Goal: Book appointment/travel/reservation

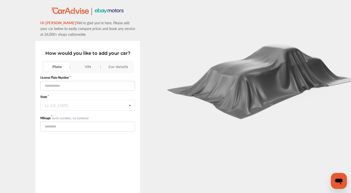
click at [154, 30] on div ".st0{fill:#00A993;} .st1{fill:#272B6B;} Hi [PERSON_NAME]! We’re glad you’re her…" at bounding box center [88, 116] width 176 height 218
click at [59, 85] on input "text" at bounding box center [87, 86] width 95 height 10
click at [57, 86] on input "text" at bounding box center [87, 86] width 95 height 10
paste input "******"
type input "******"
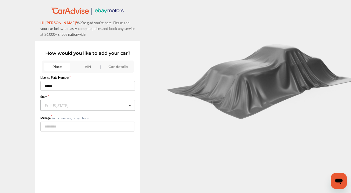
click at [54, 108] on input "text" at bounding box center [88, 106] width 94 height 10
click at [60, 135] on span "[US_STATE]" at bounding box center [55, 135] width 21 height 6
click at [53, 125] on input "number" at bounding box center [87, 127] width 95 height 10
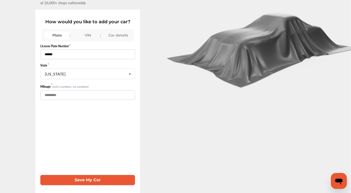
type input "******"
drag, startPoint x: 100, startPoint y: 178, endPoint x: 103, endPoint y: 177, distance: 3.2
click at [99, 177] on button "Save My Car" at bounding box center [87, 180] width 95 height 10
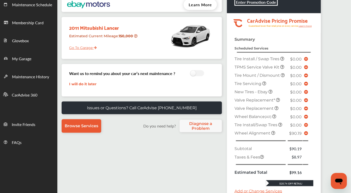
scroll to position [60, 0]
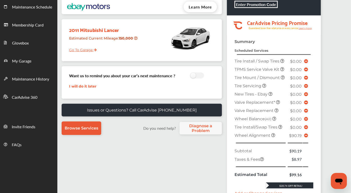
click at [263, 153] on td "Subtotal" at bounding box center [260, 151] width 54 height 8
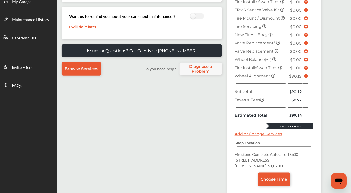
scroll to position [147, 0]
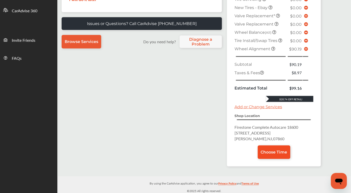
click at [272, 156] on link "Choose Time" at bounding box center [274, 153] width 33 height 14
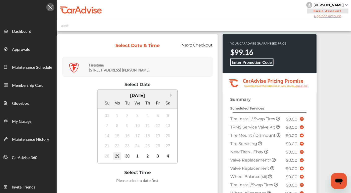
click at [116, 155] on div "29" at bounding box center [117, 157] width 8 height 8
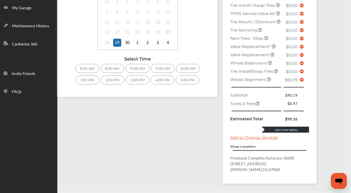
scroll to position [114, 0]
click at [86, 70] on div "8:00 AM" at bounding box center [87, 68] width 24 height 9
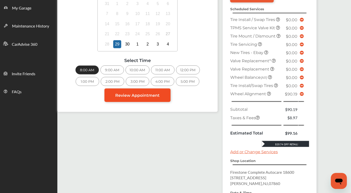
click at [126, 96] on span "Review Appointment" at bounding box center [138, 95] width 44 height 5
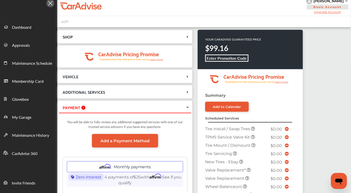
scroll to position [2, 0]
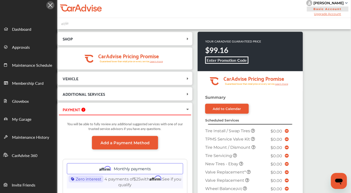
click at [114, 80] on span "VEHICLE" at bounding box center [122, 78] width 126 height 7
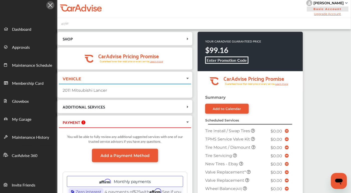
click at [109, 106] on span "ADDITIONAL SERVICES" at bounding box center [122, 107] width 126 height 7
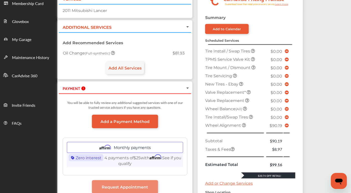
scroll to position [82, 0]
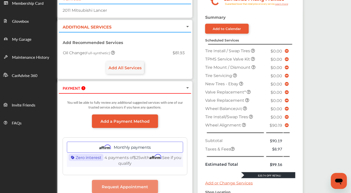
click at [128, 106] on div "You will be able to fully review any additional suggested services with one of …" at bounding box center [125, 106] width 125 height 17
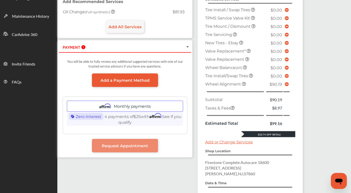
scroll to position [123, 0]
click at [122, 82] on span "Add a Payment Method" at bounding box center [125, 80] width 49 height 5
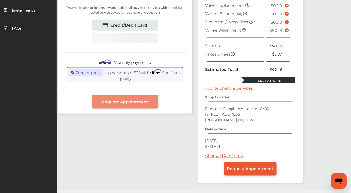
scroll to position [183, 0]
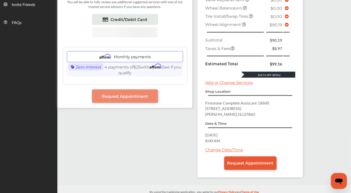
click at [75, 95] on div "You will be able to fully review any additional suggested services with one of …" at bounding box center [125, 50] width 132 height 114
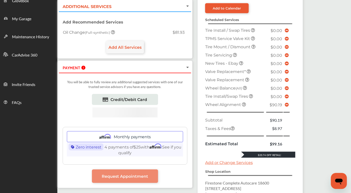
scroll to position [105, 0]
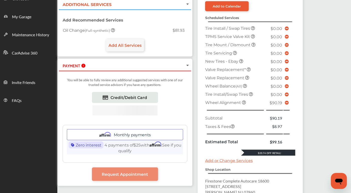
click at [82, 66] on icon at bounding box center [83, 66] width 4 height 4
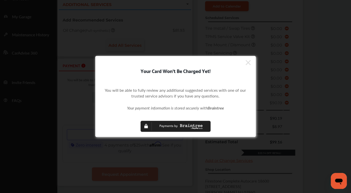
click at [248, 63] on icon at bounding box center [248, 63] width 5 height 8
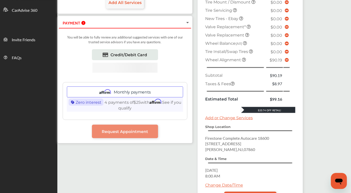
scroll to position [150, 0]
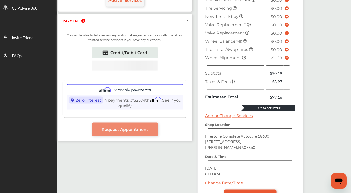
click at [120, 58] on div "Credit/Debit Card" at bounding box center [125, 54] width 125 height 14
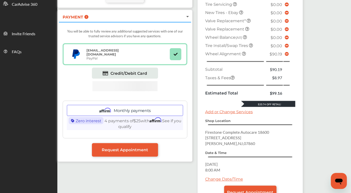
scroll to position [172, 0]
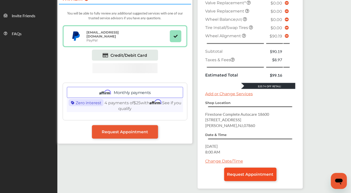
click at [251, 173] on span "Request Appointment" at bounding box center [250, 175] width 46 height 5
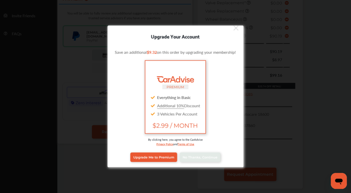
scroll to position [191, 0]
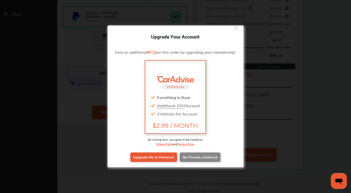
click at [201, 156] on span "No Thanks, Continue" at bounding box center [200, 158] width 35 height 4
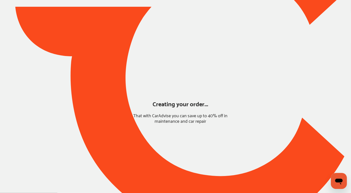
scroll to position [20, 0]
